Goal: Information Seeking & Learning: Learn about a topic

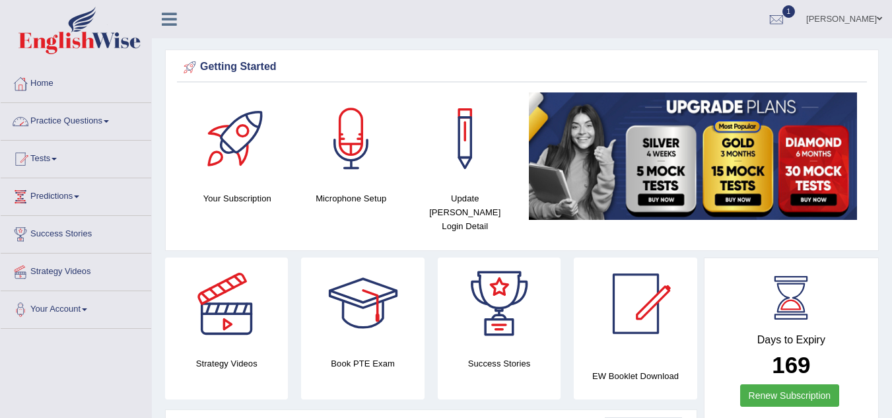
click at [66, 121] on link "Practice Questions" at bounding box center [76, 119] width 150 height 33
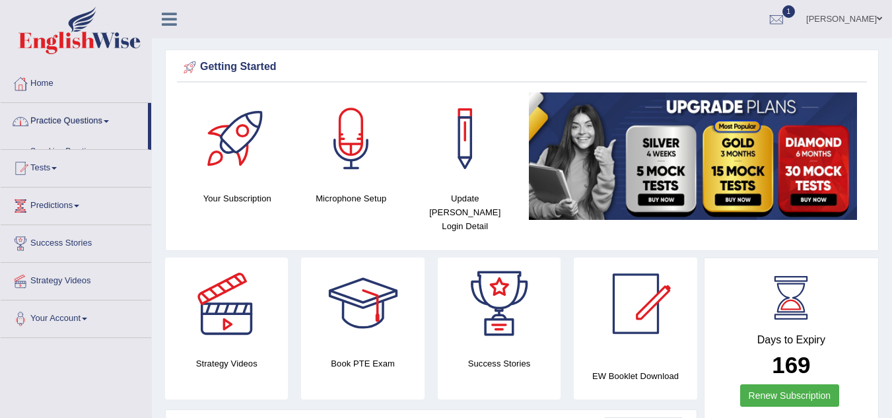
click at [66, 121] on link "Practice Questions" at bounding box center [74, 119] width 147 height 33
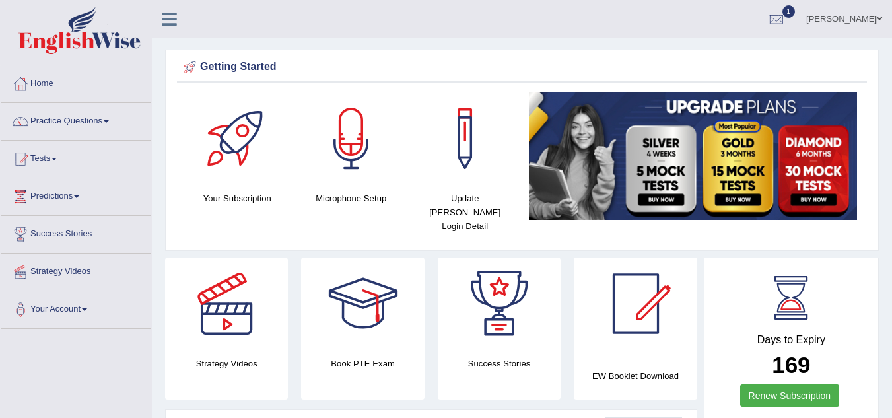
click at [66, 121] on link "Practice Questions" at bounding box center [76, 119] width 150 height 33
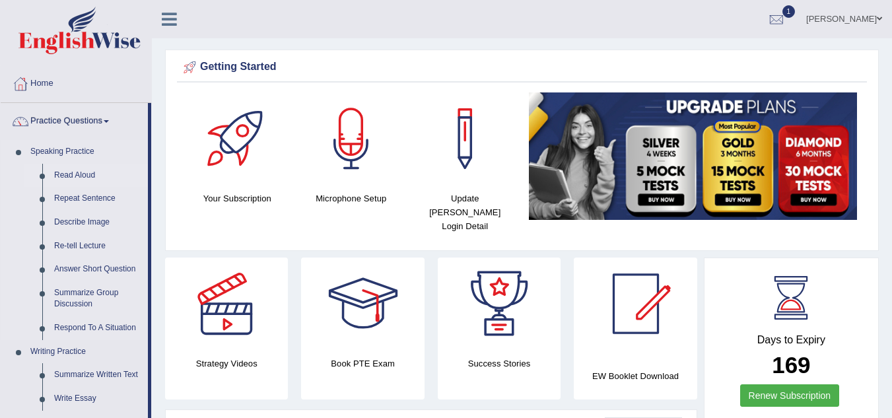
click at [64, 174] on link "Read Aloud" at bounding box center [98, 176] width 100 height 24
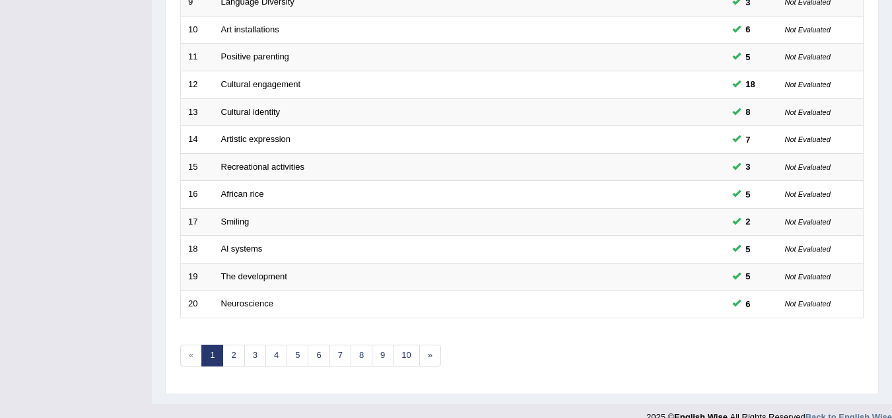
scroll to position [456, 0]
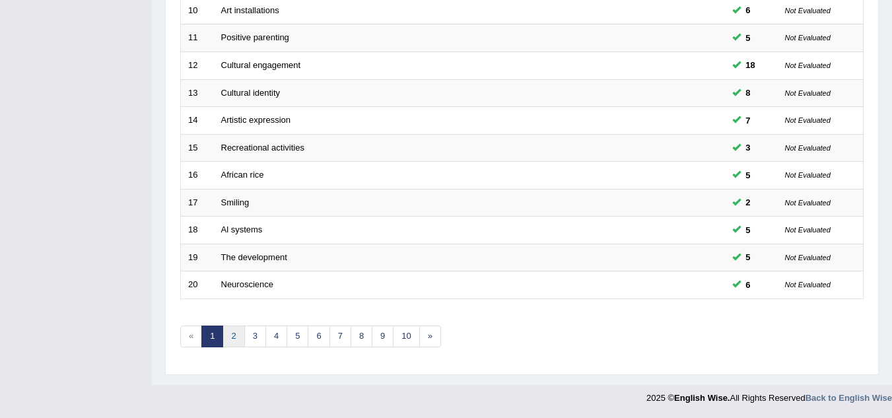
click at [226, 344] on link "2" at bounding box center [233, 336] width 22 height 22
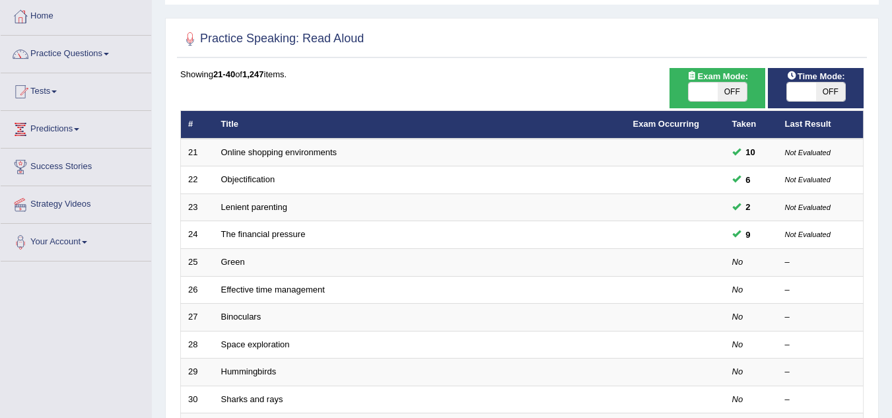
scroll to position [69, 0]
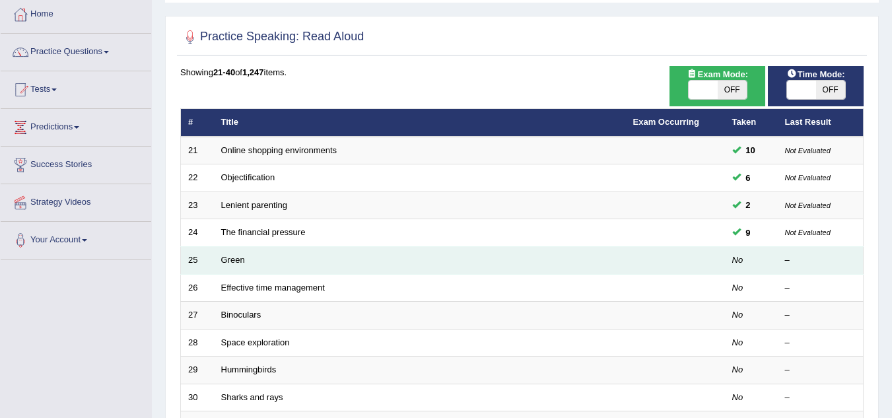
click at [479, 262] on td "Green" at bounding box center [420, 261] width 412 height 28
click at [224, 260] on link "Green" at bounding box center [233, 260] width 24 height 10
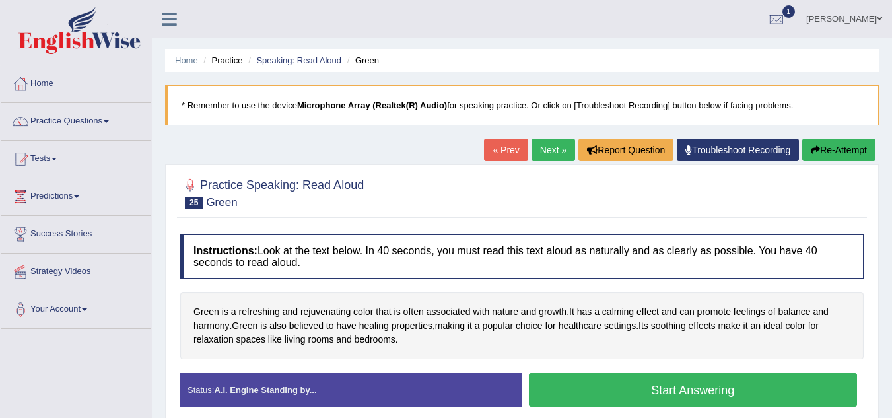
drag, startPoint x: 644, startPoint y: 383, endPoint x: 661, endPoint y: 426, distance: 45.3
click at [661, 417] on html "Toggle navigation Home Practice Questions Speaking Practice Read Aloud Repeat S…" at bounding box center [446, 209] width 892 height 418
click at [682, 395] on button "Start Answering" at bounding box center [693, 390] width 329 height 34
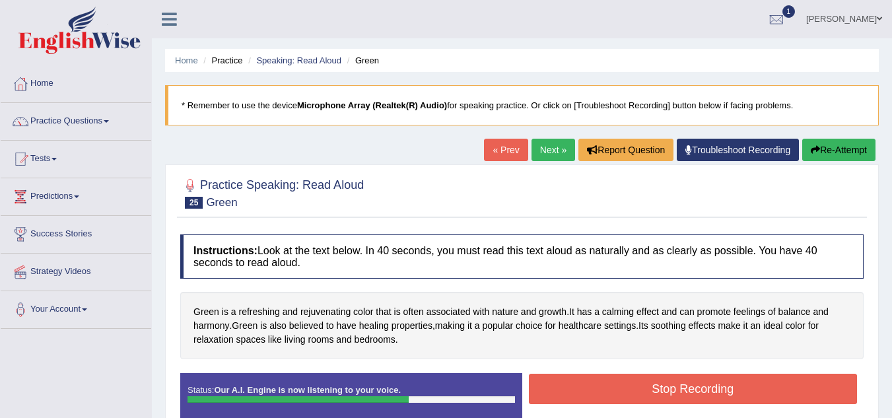
click at [682, 395] on button "Stop Recording" at bounding box center [693, 389] width 329 height 30
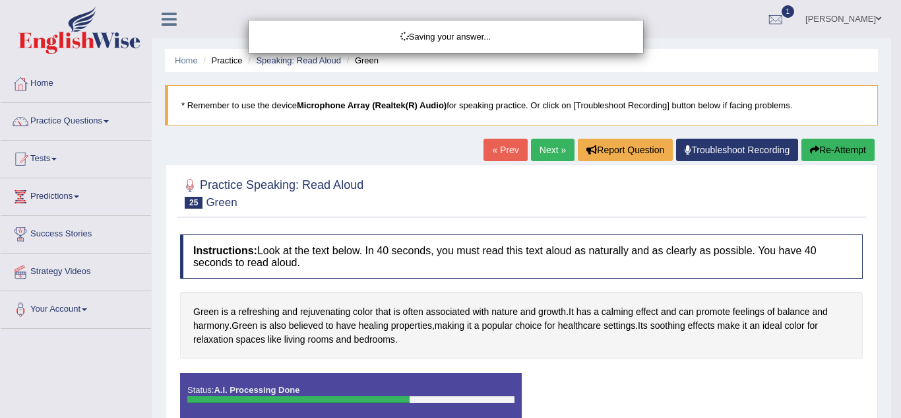
click at [682, 395] on div "Saving your answer..." at bounding box center [450, 209] width 901 height 418
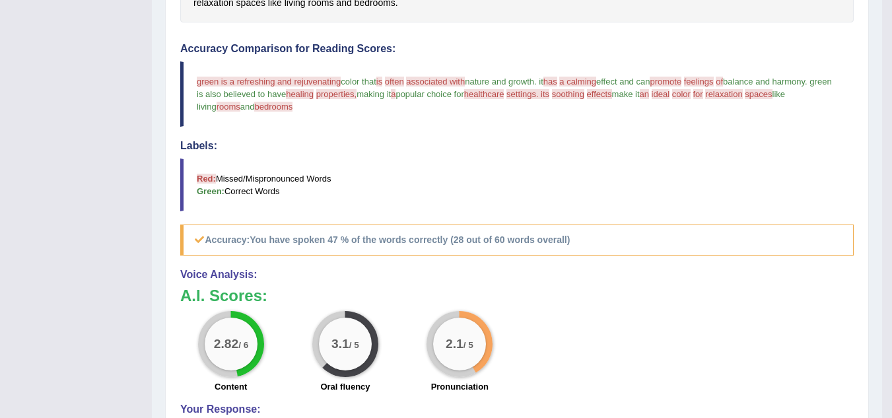
scroll to position [302, 0]
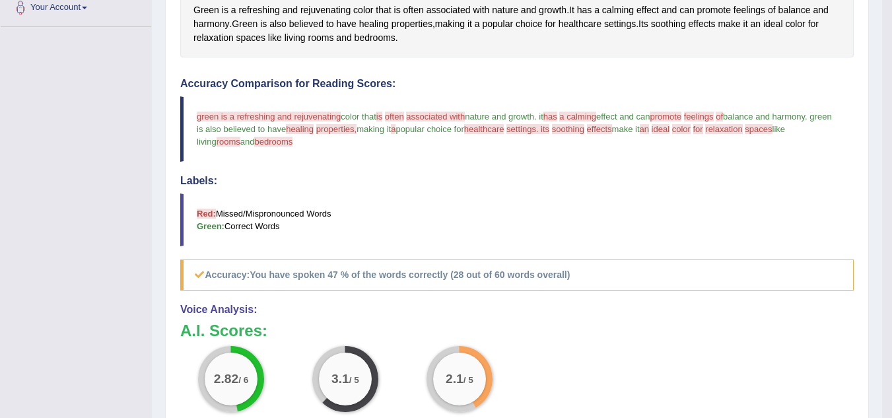
click at [107, 152] on div "Toggle navigation Home Practice Questions Speaking Practice Read Aloud Repeat S…" at bounding box center [441, 145] width 882 height 894
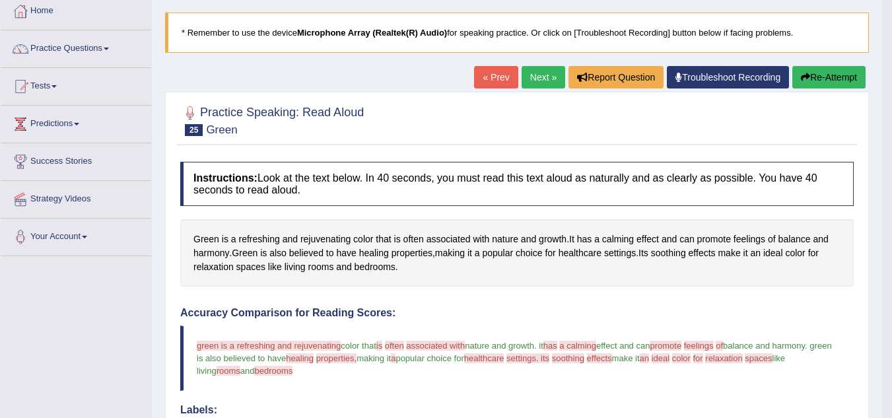
scroll to position [0, 0]
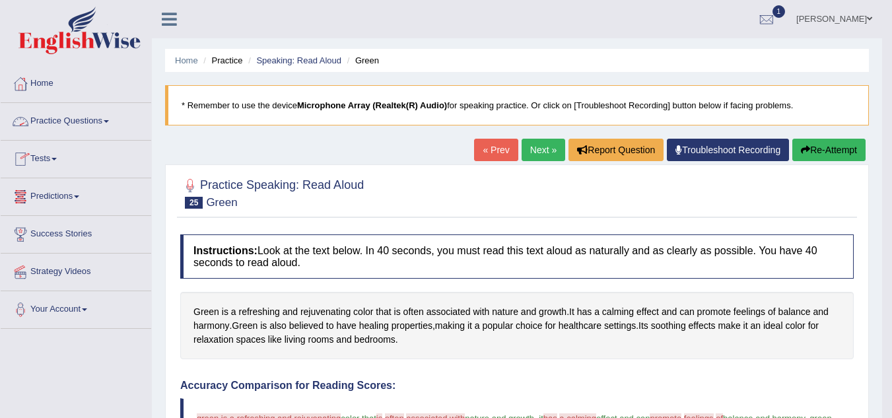
click at [67, 115] on link "Practice Questions" at bounding box center [76, 119] width 150 height 33
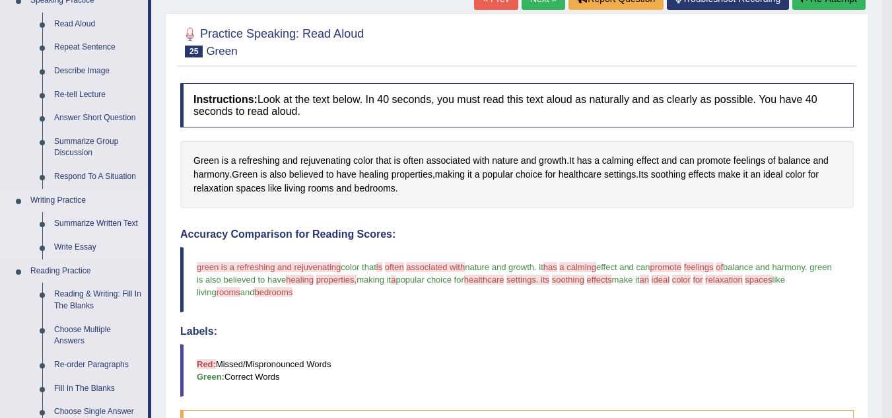
scroll to position [96, 0]
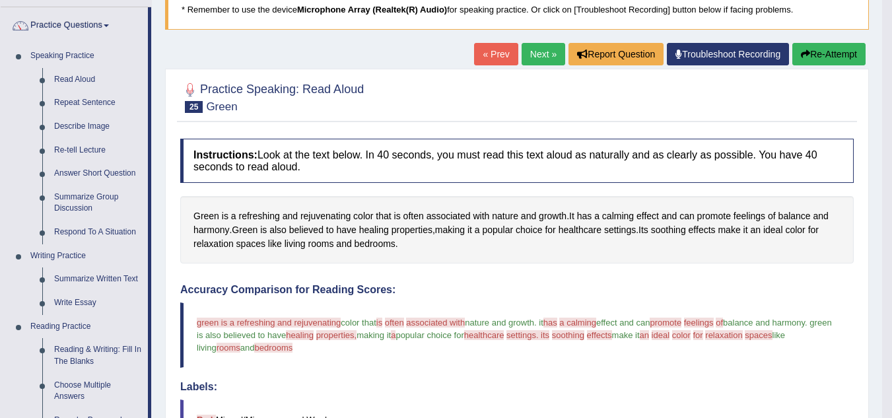
click at [810, 58] on button "Re-Attempt" at bounding box center [828, 54] width 73 height 22
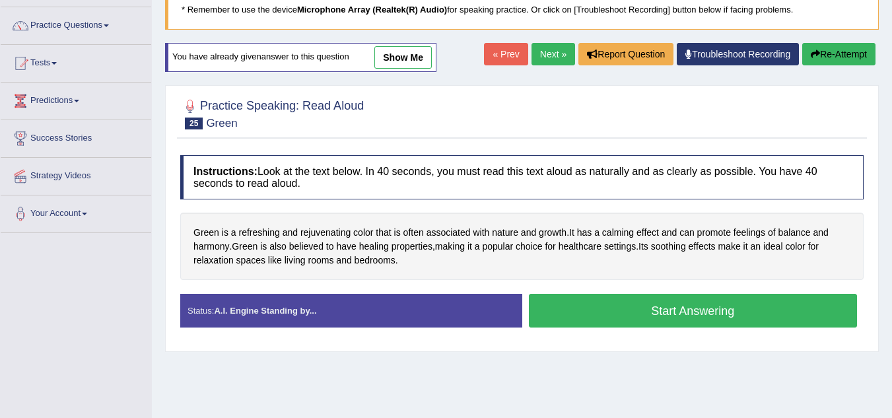
click at [682, 313] on button "Start Answering" at bounding box center [693, 311] width 329 height 34
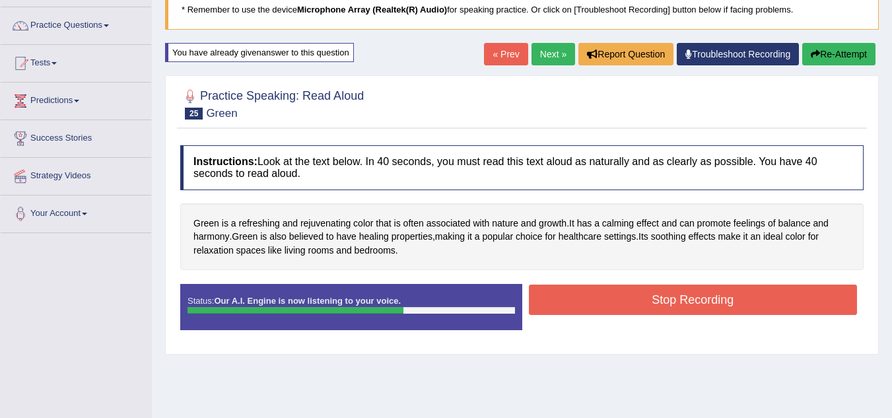
click at [682, 313] on button "Stop Recording" at bounding box center [693, 299] width 329 height 30
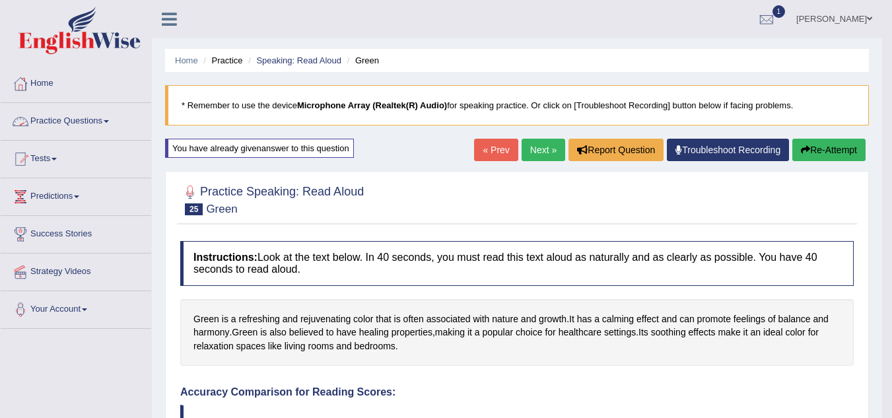
click at [108, 115] on link "Practice Questions" at bounding box center [76, 119] width 150 height 33
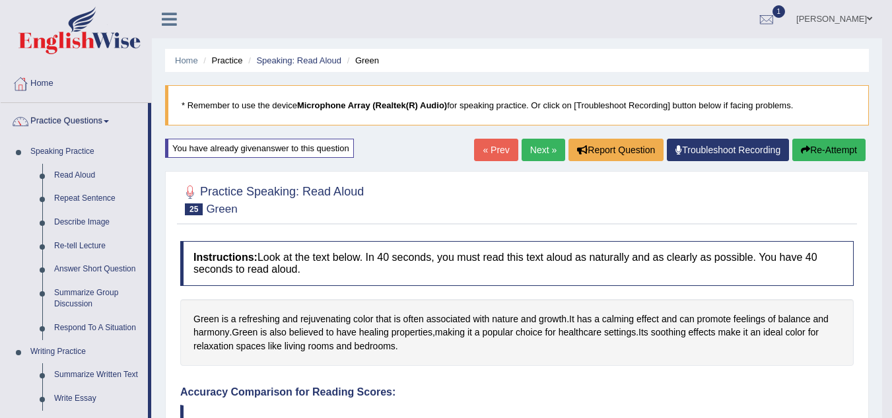
click at [108, 115] on link "Practice Questions" at bounding box center [74, 119] width 147 height 33
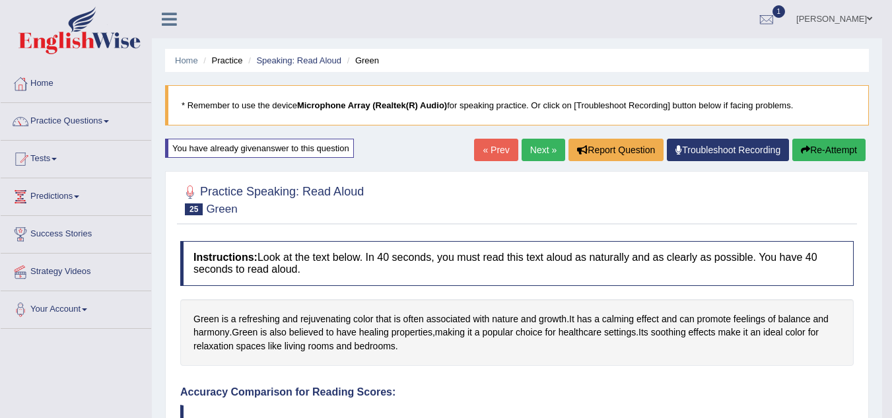
click at [108, 115] on link "Practice Questions" at bounding box center [76, 119] width 150 height 33
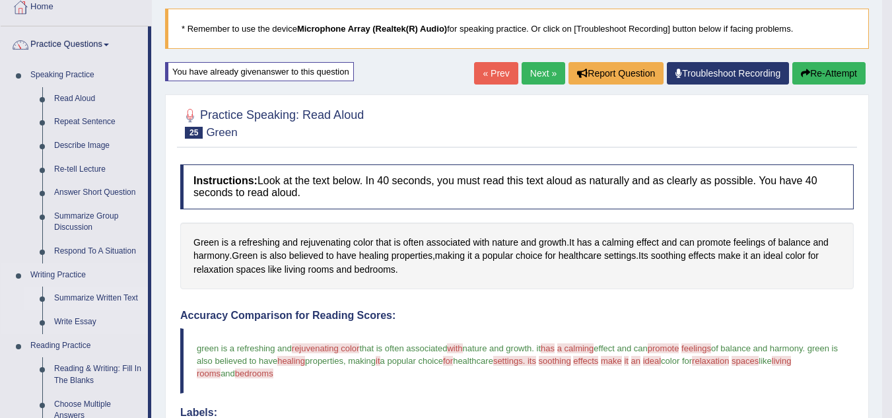
scroll to position [75, 0]
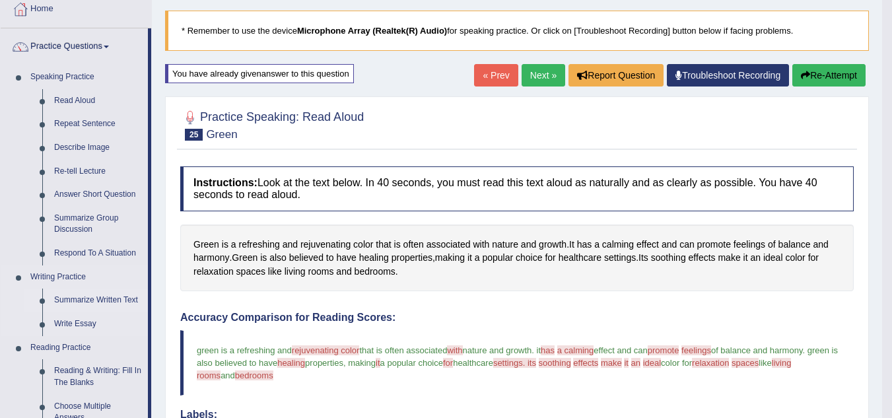
click at [111, 300] on link "Summarize Written Text" at bounding box center [98, 300] width 100 height 24
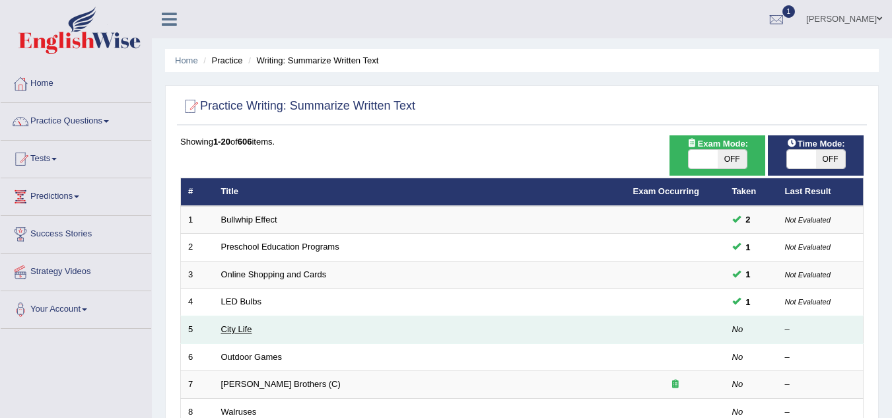
click at [240, 331] on link "City Life" at bounding box center [236, 329] width 31 height 10
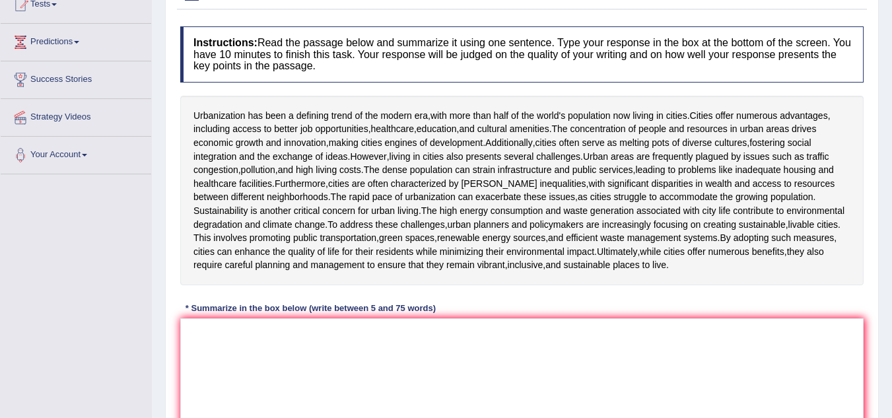
scroll to position [156, 0]
click at [226, 321] on textarea at bounding box center [521, 381] width 683 height 128
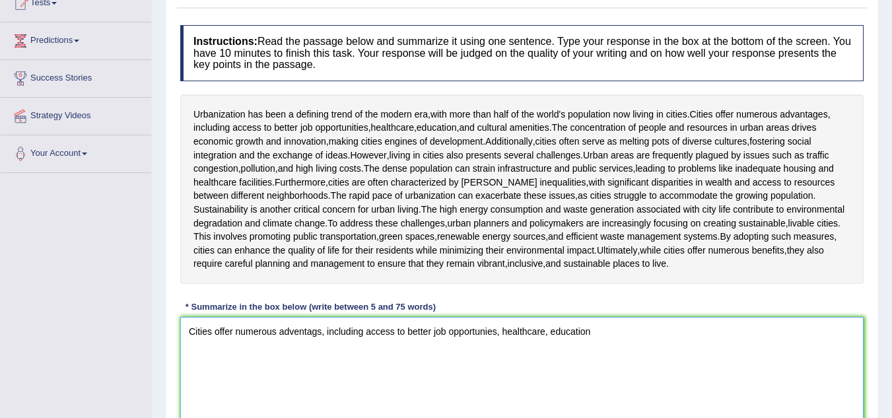
click at [610, 333] on textarea "Cities offer numerous adventags, including access to better job opportunies, he…" at bounding box center [521, 381] width 683 height 128
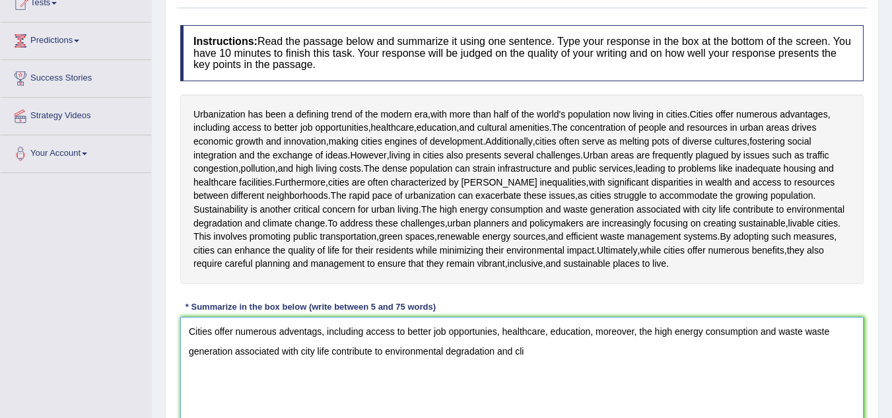
click at [273, 345] on textarea "Cities offer numerous adventags, including access to better job opportunies, he…" at bounding box center [521, 381] width 683 height 128
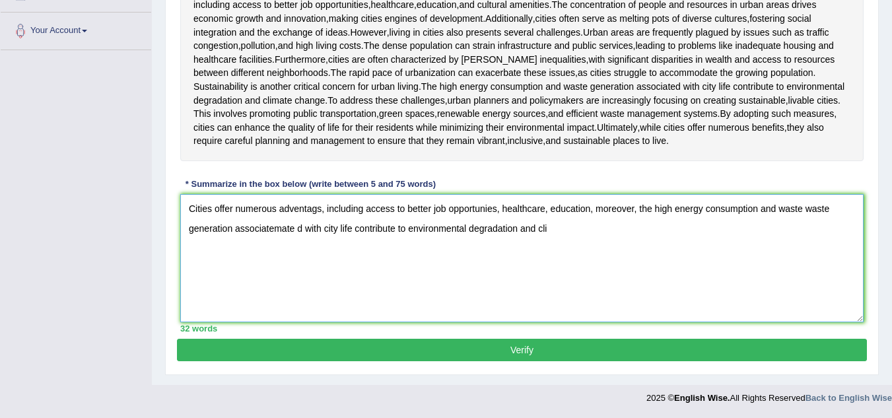
scroll to position [271, 0]
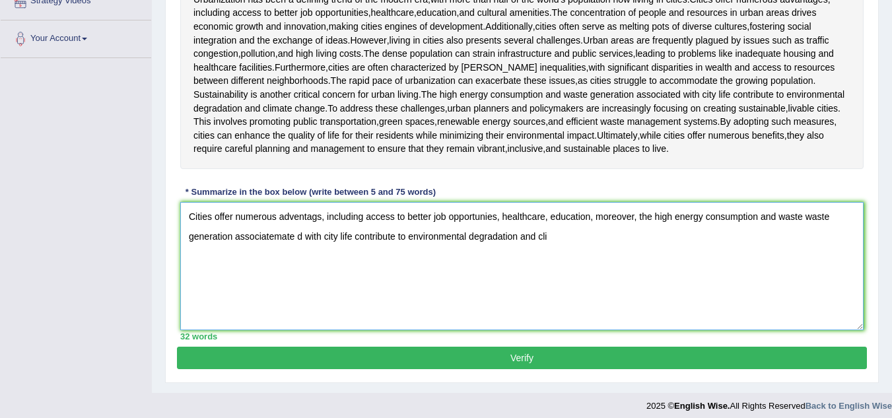
click at [578, 246] on textarea "Cities offer numerous adventags, including access to better job opportunies, he…" at bounding box center [521, 266] width 683 height 128
click at [572, 243] on textarea "Cities offer numerous adventags, including access to better job opportunies, he…" at bounding box center [521, 266] width 683 height 128
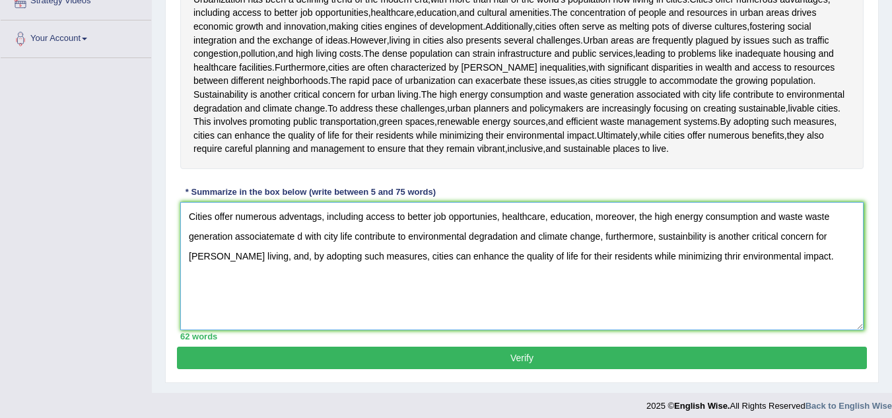
scroll to position [278, 0]
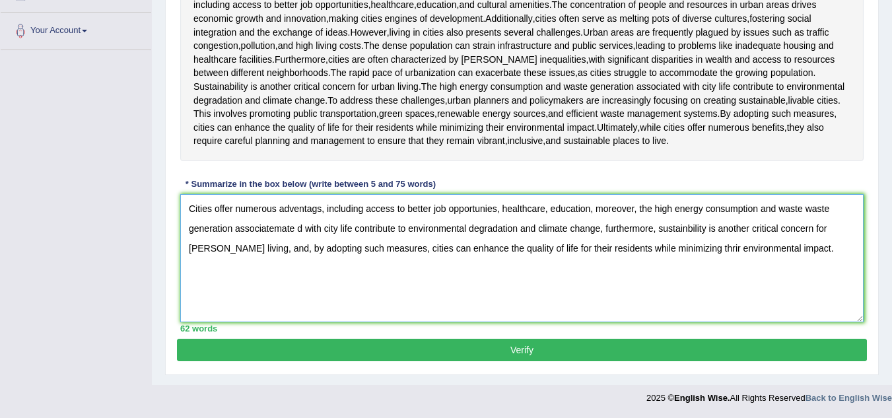
type textarea "Cities offer numerous adventags, including access to better job opportunies, he…"
click at [508, 350] on button "Verify" at bounding box center [522, 350] width 690 height 22
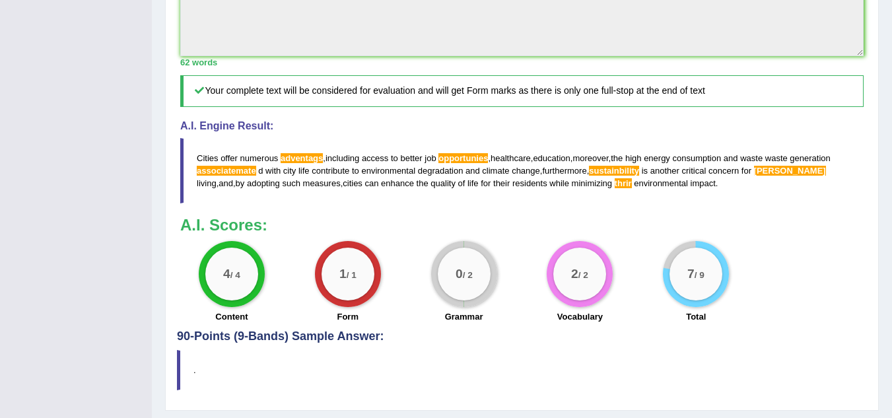
scroll to position [525, 0]
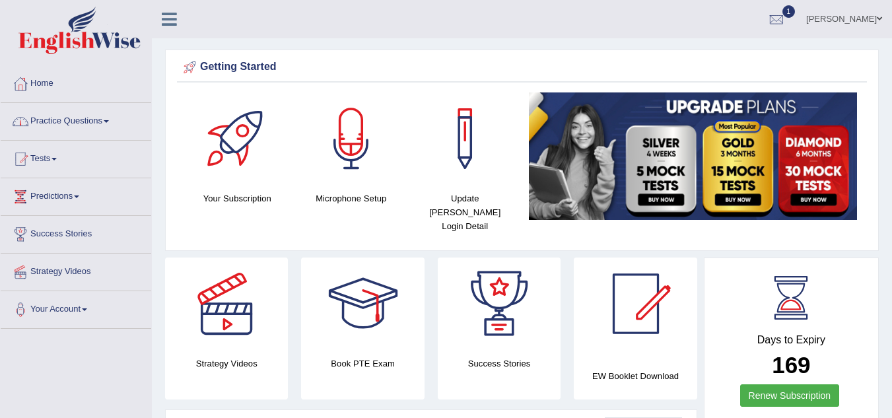
click at [108, 121] on link "Practice Questions" at bounding box center [76, 119] width 150 height 33
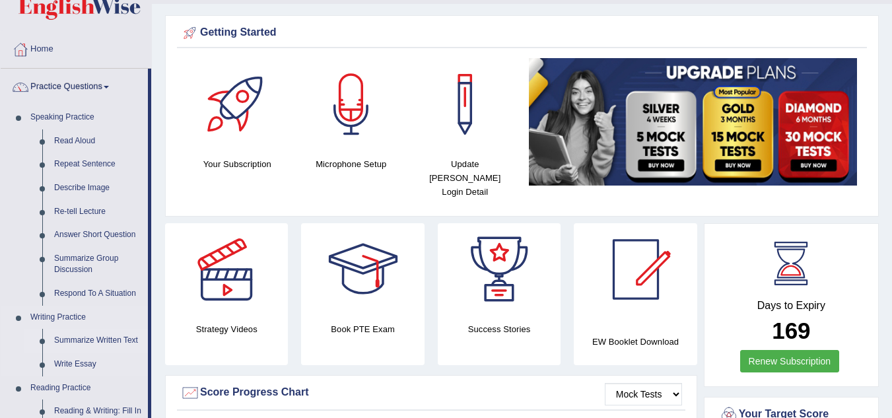
scroll to position [36, 0]
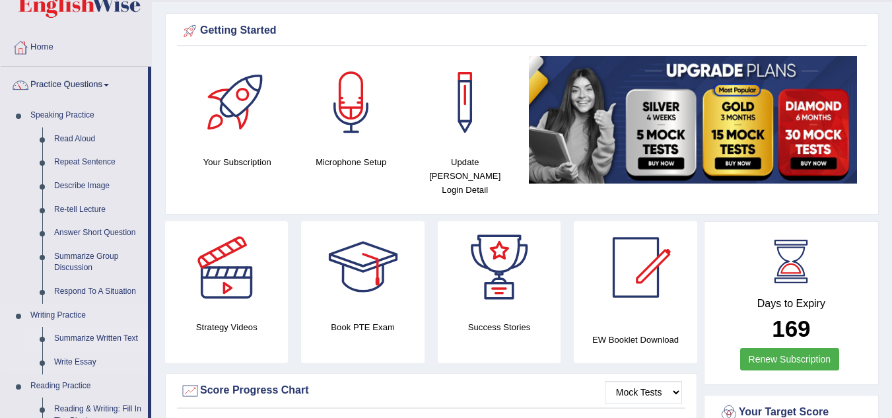
click at [114, 335] on link "Summarize Written Text" at bounding box center [98, 339] width 100 height 24
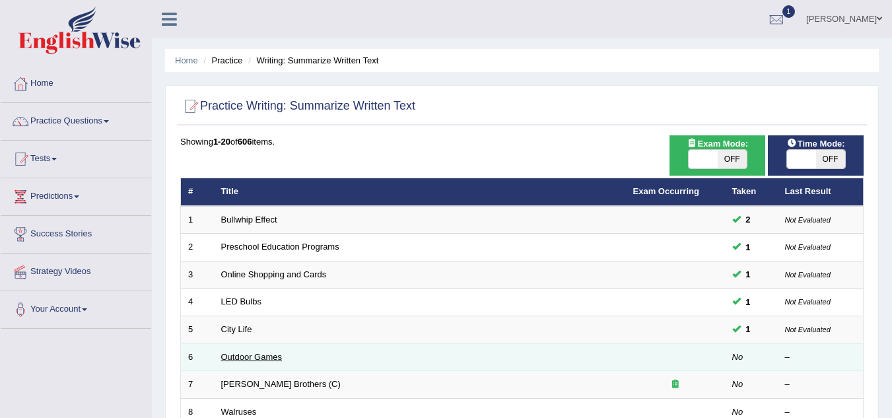
click at [223, 354] on link "Outdoor Games" at bounding box center [251, 357] width 61 height 10
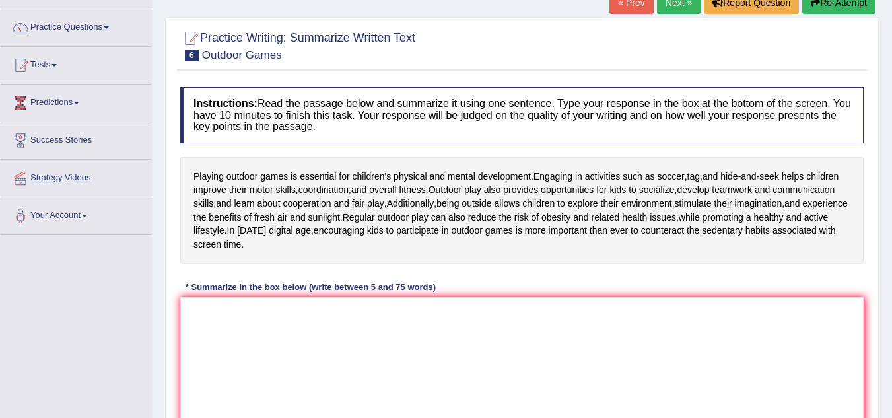
scroll to position [102, 0]
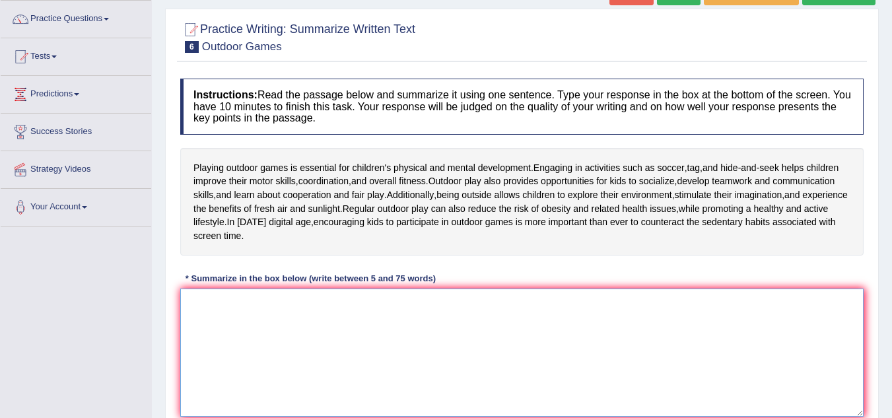
click at [201, 318] on textarea at bounding box center [521, 352] width 683 height 128
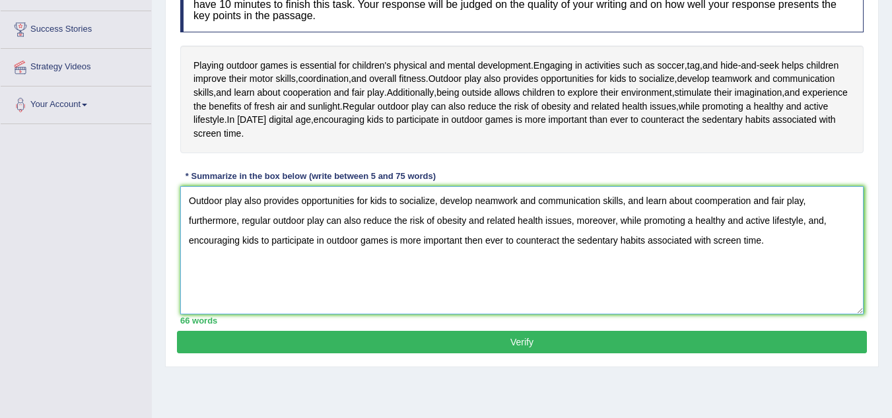
scroll to position [205, 0]
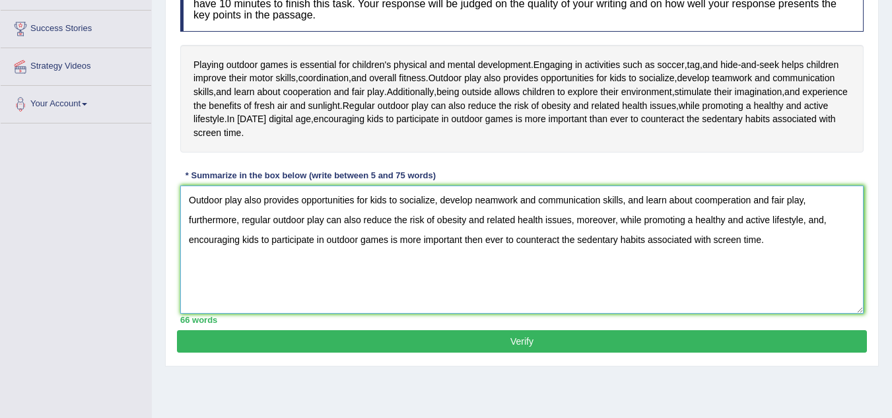
type textarea "Outdoor play also provides opportunities for kids to socialize, develop neamwor…"
click at [510, 336] on button "Verify" at bounding box center [522, 341] width 690 height 22
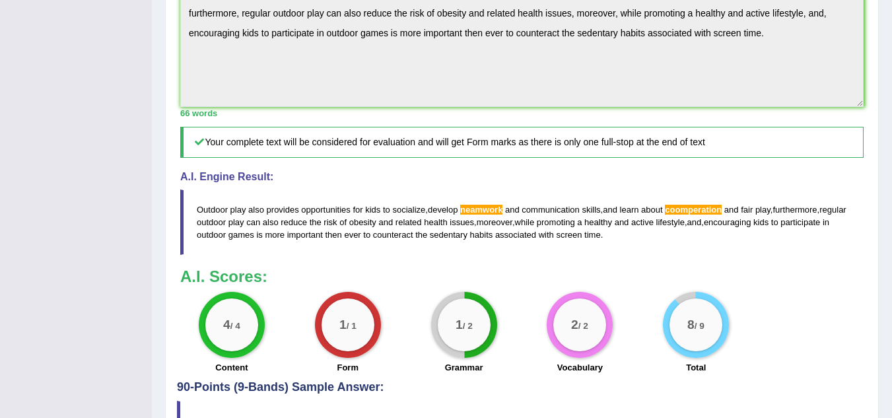
scroll to position [469, 0]
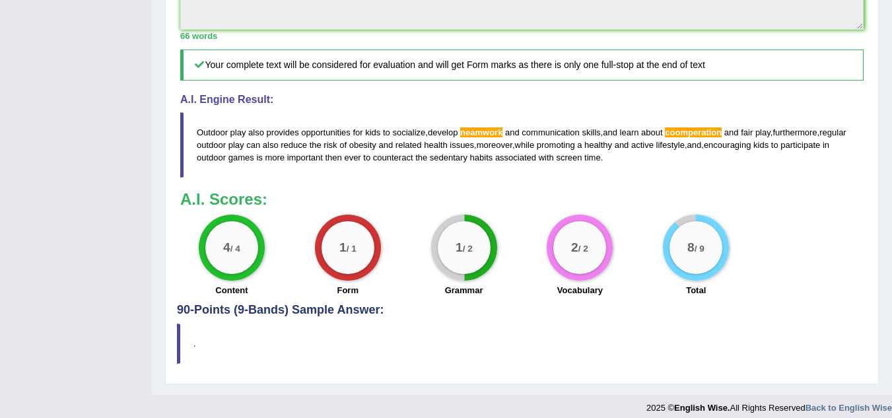
click at [510, 336] on blockquote "." at bounding box center [522, 343] width 690 height 40
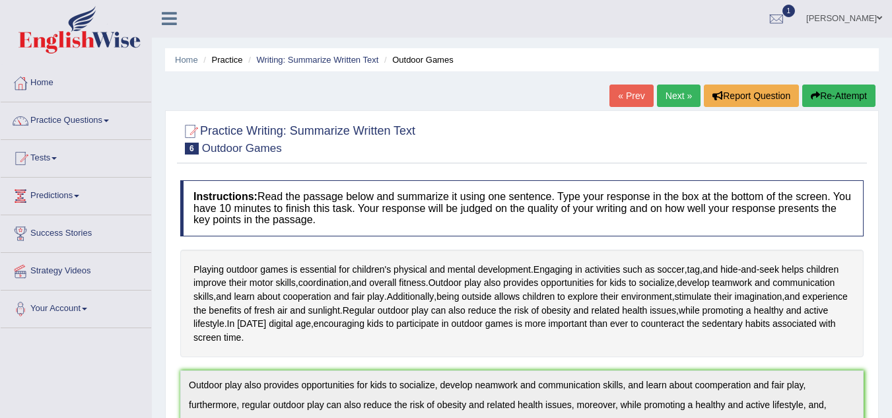
scroll to position [0, 0]
click at [670, 98] on link "Next »" at bounding box center [679, 96] width 44 height 22
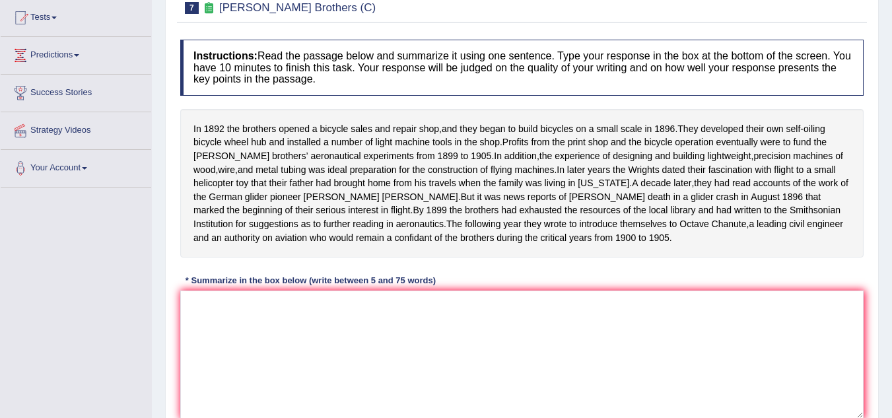
scroll to position [143, 0]
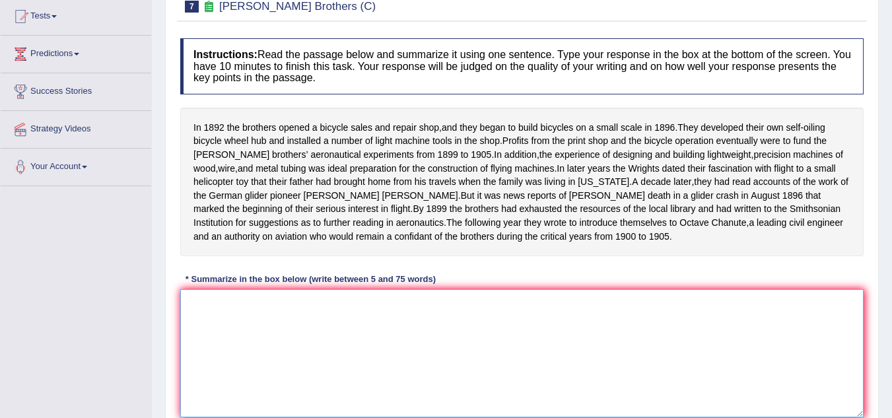
click at [403, 347] on textarea at bounding box center [521, 353] width 683 height 128
type textarea "t"
type textarea "T"
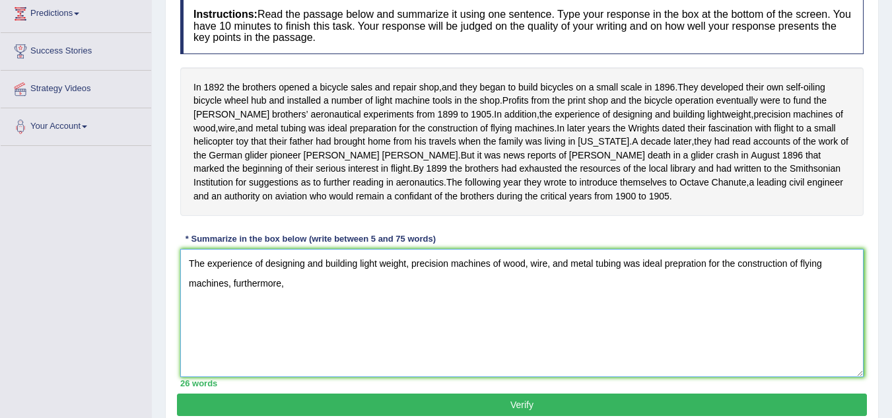
scroll to position [183, 0]
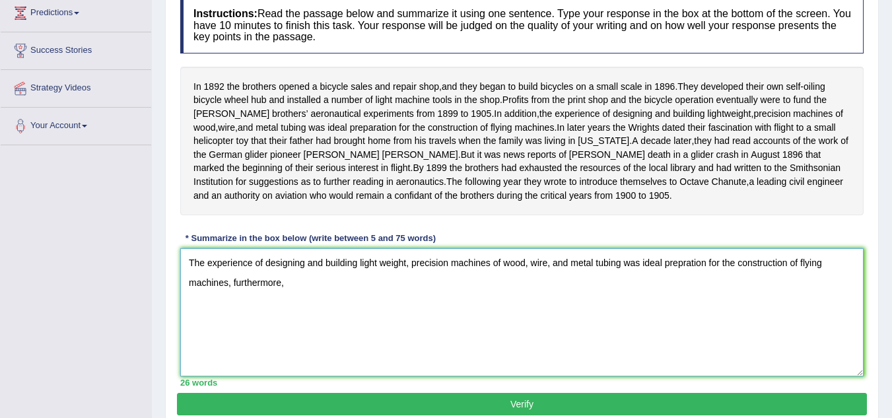
click at [354, 310] on textarea "The experience of designing and building light weight, precision machines of wo…" at bounding box center [521, 312] width 683 height 128
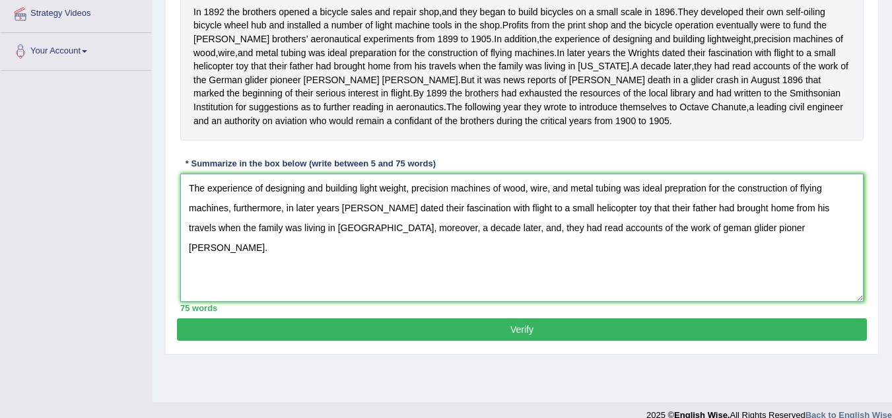
scroll to position [259, 0]
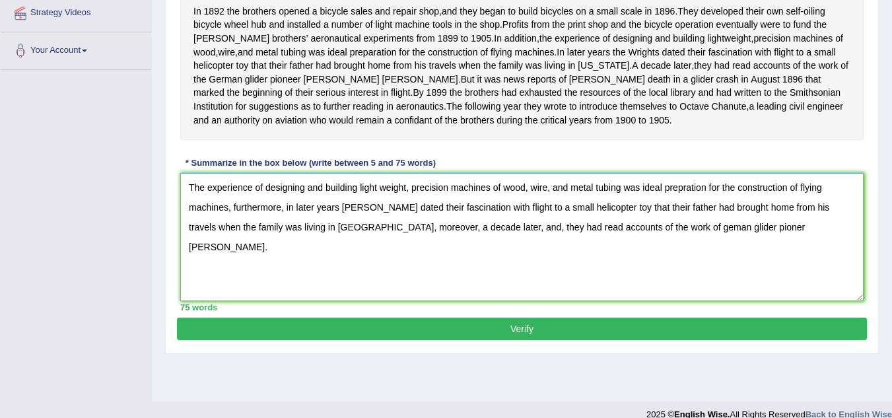
type textarea "The experience of designing and building light weight, precision machines of wo…"
click at [523, 338] on button "Verify" at bounding box center [522, 328] width 690 height 22
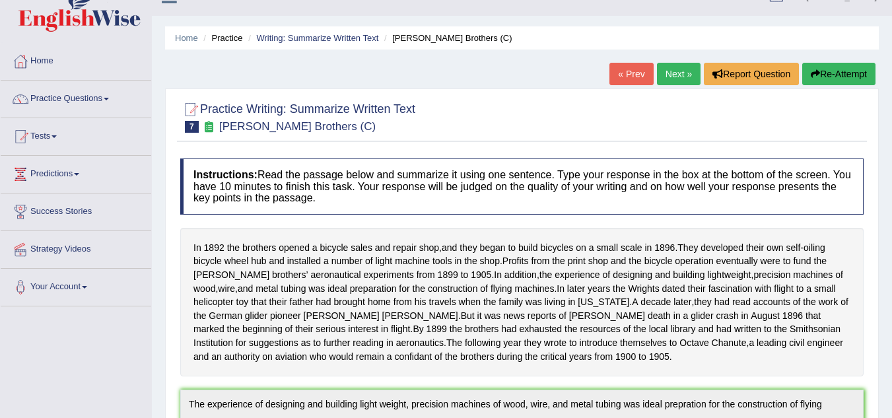
scroll to position [22, 0]
click at [680, 79] on link "Next »" at bounding box center [679, 74] width 44 height 22
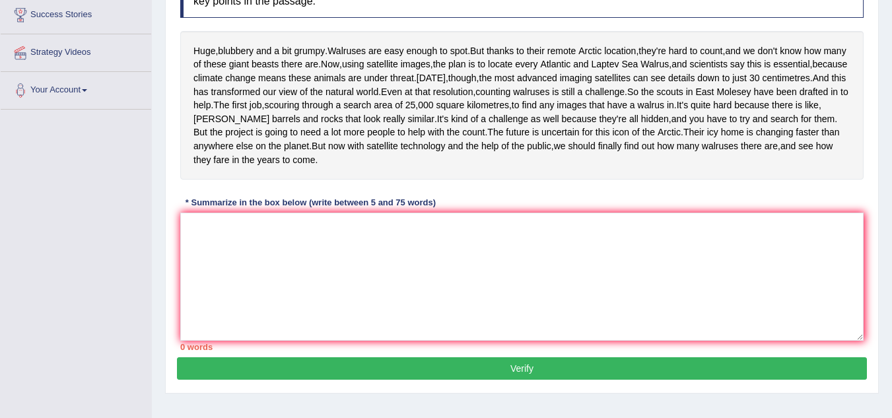
scroll to position [221, 0]
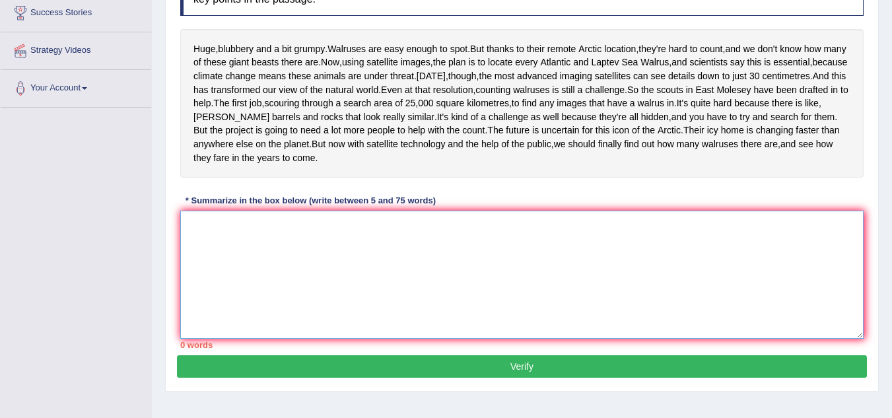
click at [348, 277] on textarea at bounding box center [521, 275] width 683 height 128
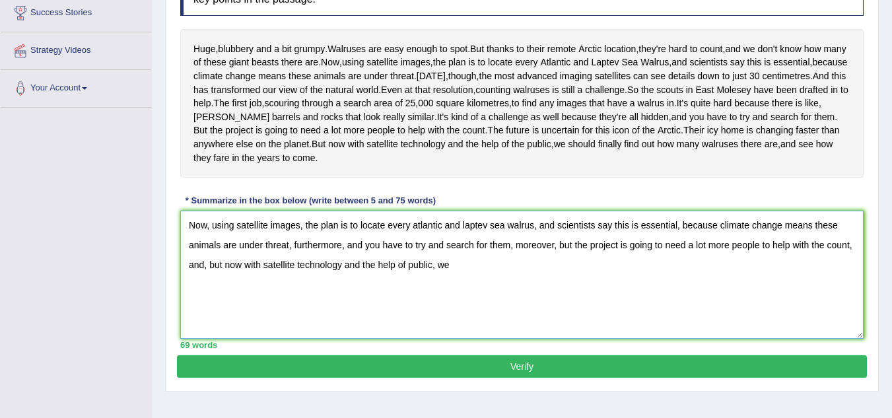
type textarea "Now, using satellite images, the plan is to locate every atlantic and laptev se…"
